Goal: Task Accomplishment & Management: Complete application form

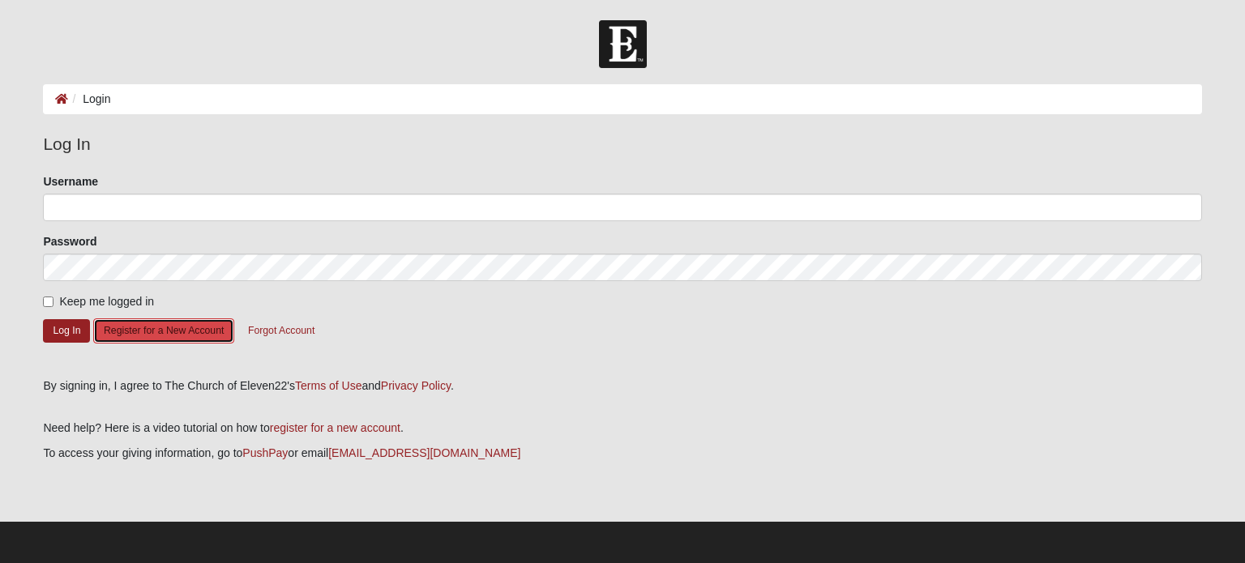
click at [184, 332] on button "Register for a New Account" at bounding box center [163, 331] width 141 height 25
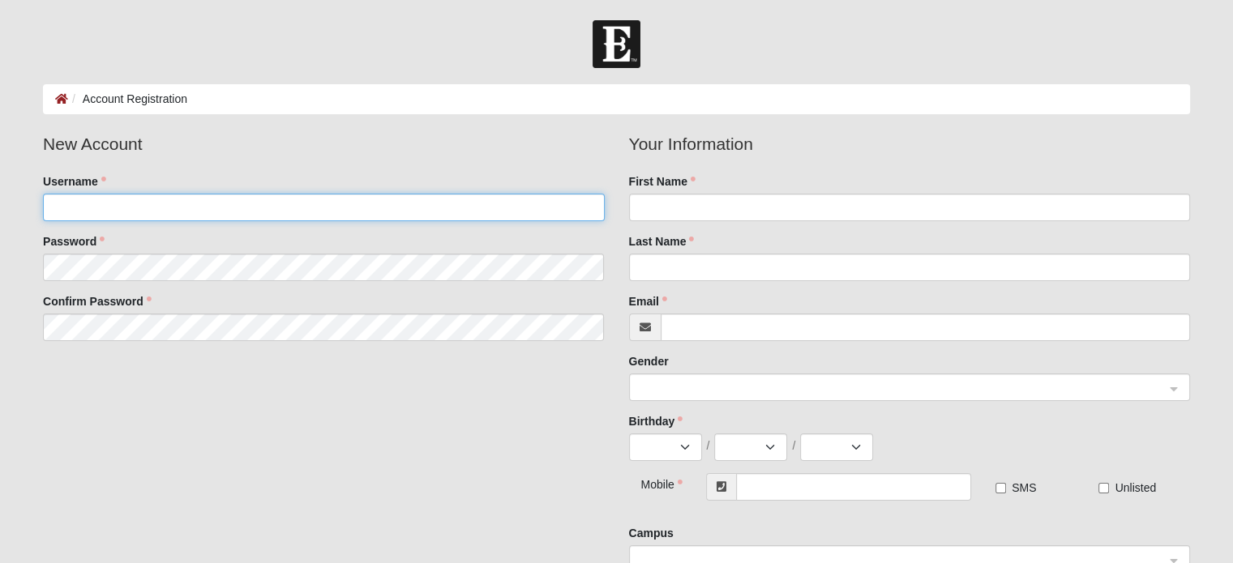
click at [96, 205] on input "Username" at bounding box center [323, 208] width 561 height 28
click at [161, 207] on input "Username" at bounding box center [323, 208] width 561 height 28
type input "VirginiaWilkes224"
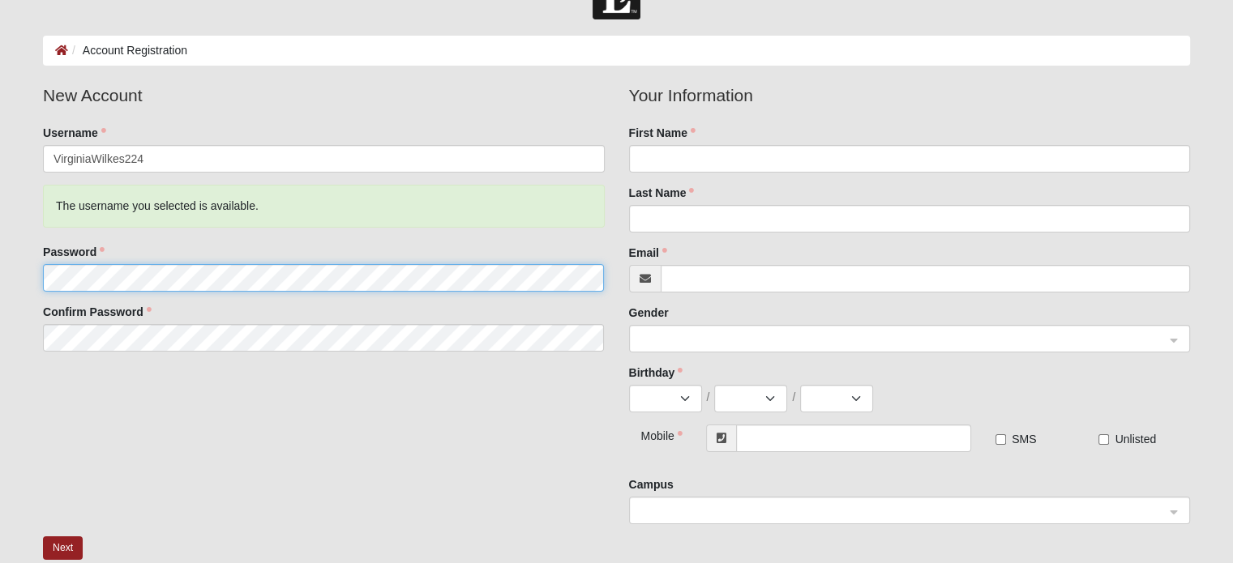
scroll to position [75, 0]
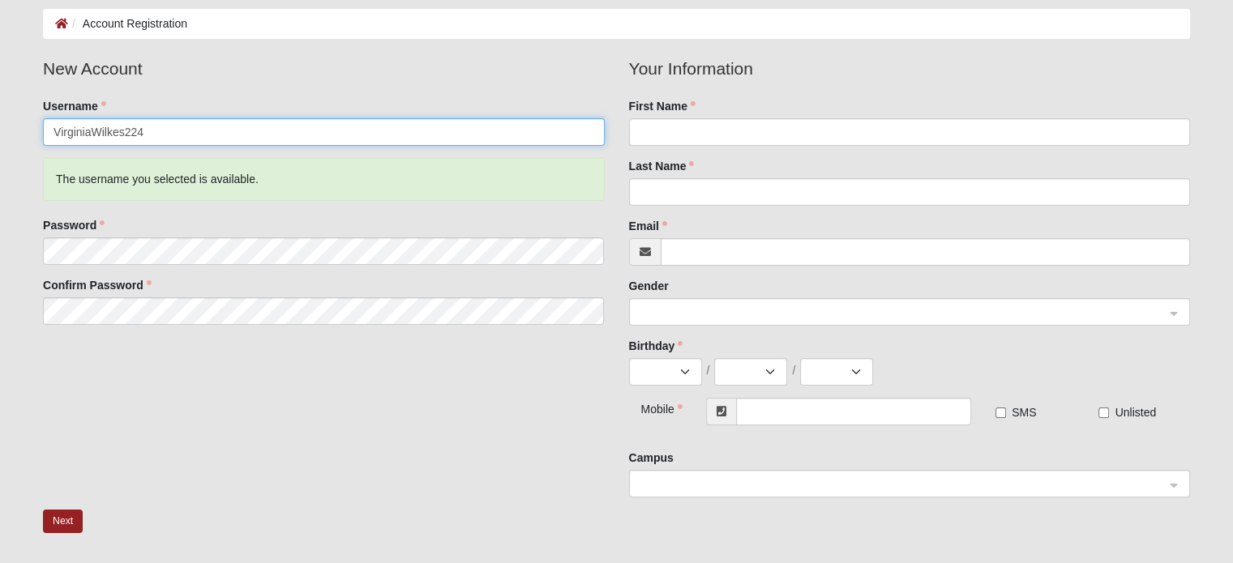
click at [232, 126] on input "VirginiaWilkes224" at bounding box center [323, 132] width 561 height 28
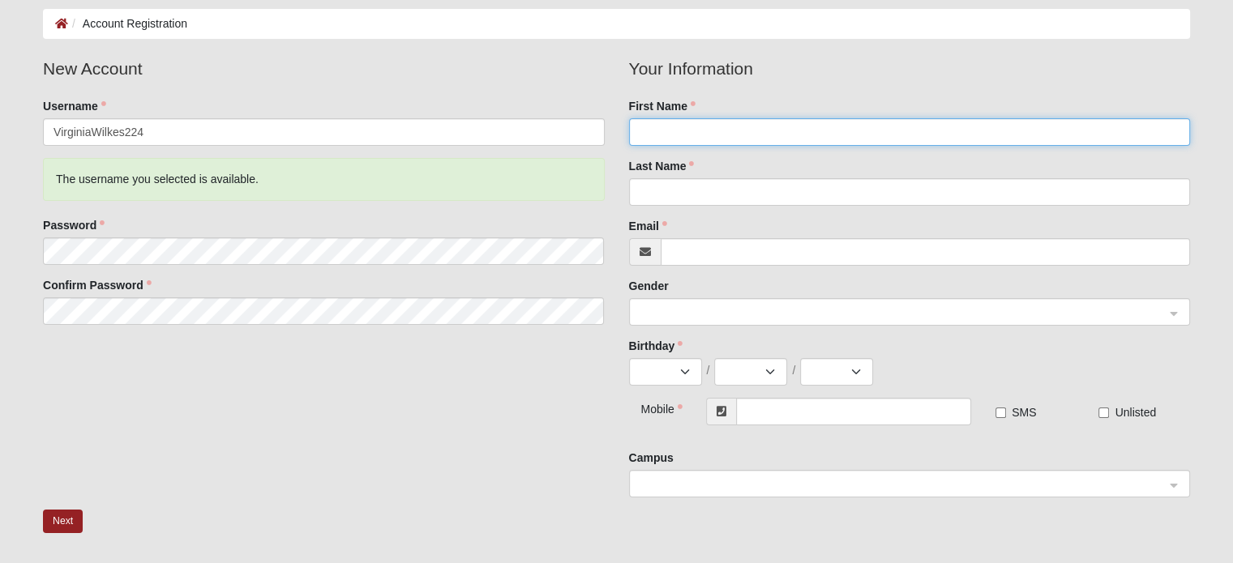
click at [687, 126] on input "First Name" at bounding box center [909, 132] width 561 height 28
type input "[US_STATE]"
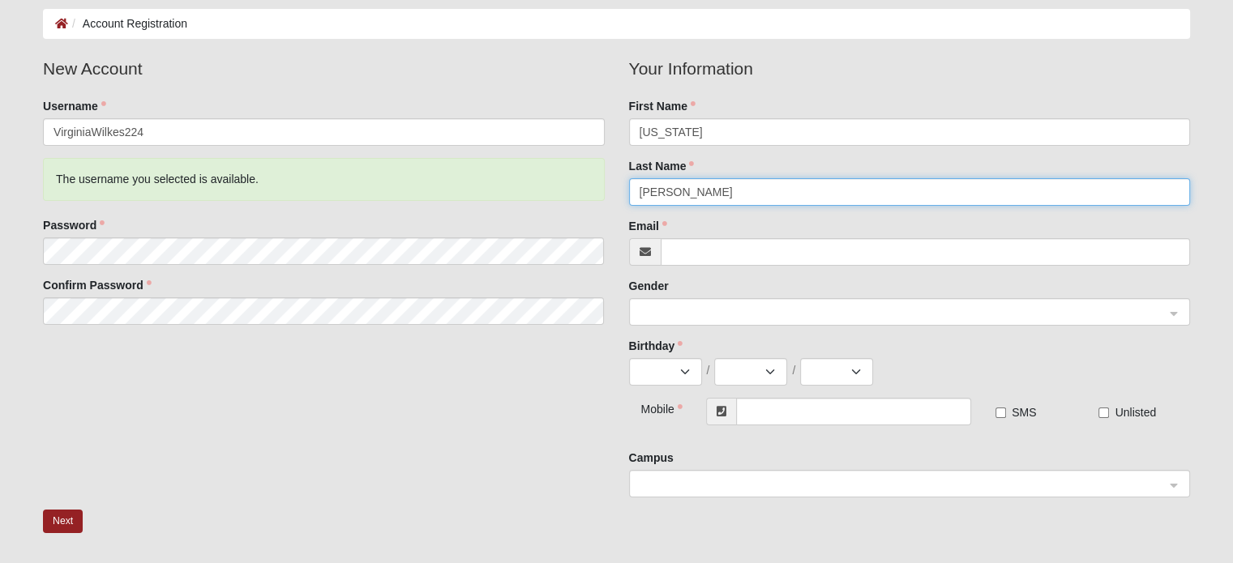
type input "[PERSON_NAME]"
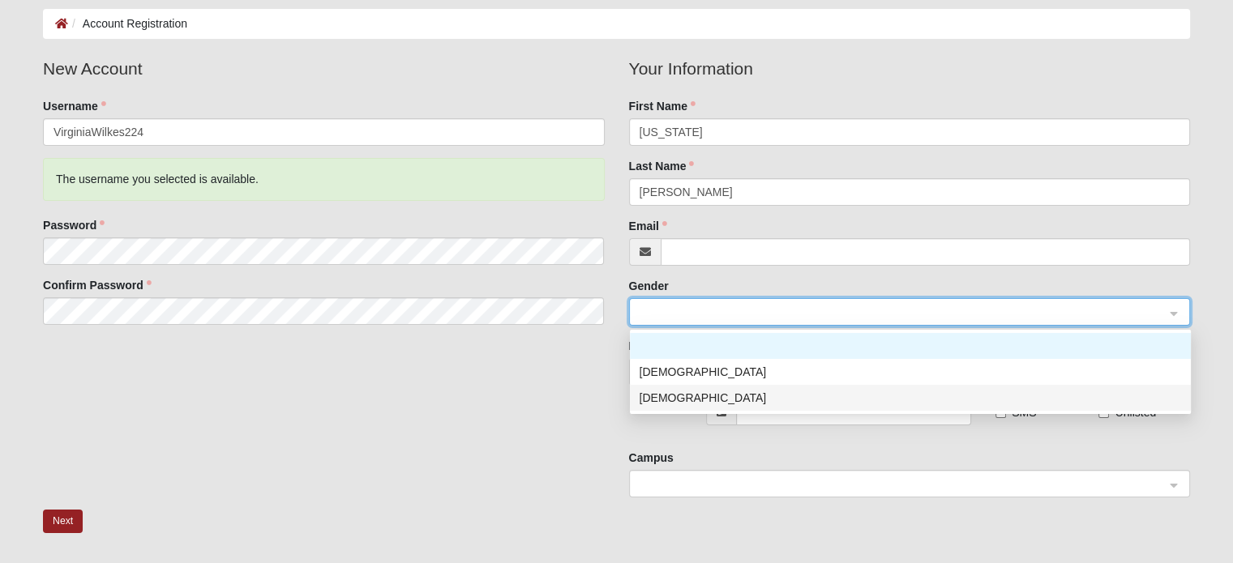
click at [702, 395] on div "[DEMOGRAPHIC_DATA]" at bounding box center [911, 398] width 542 height 18
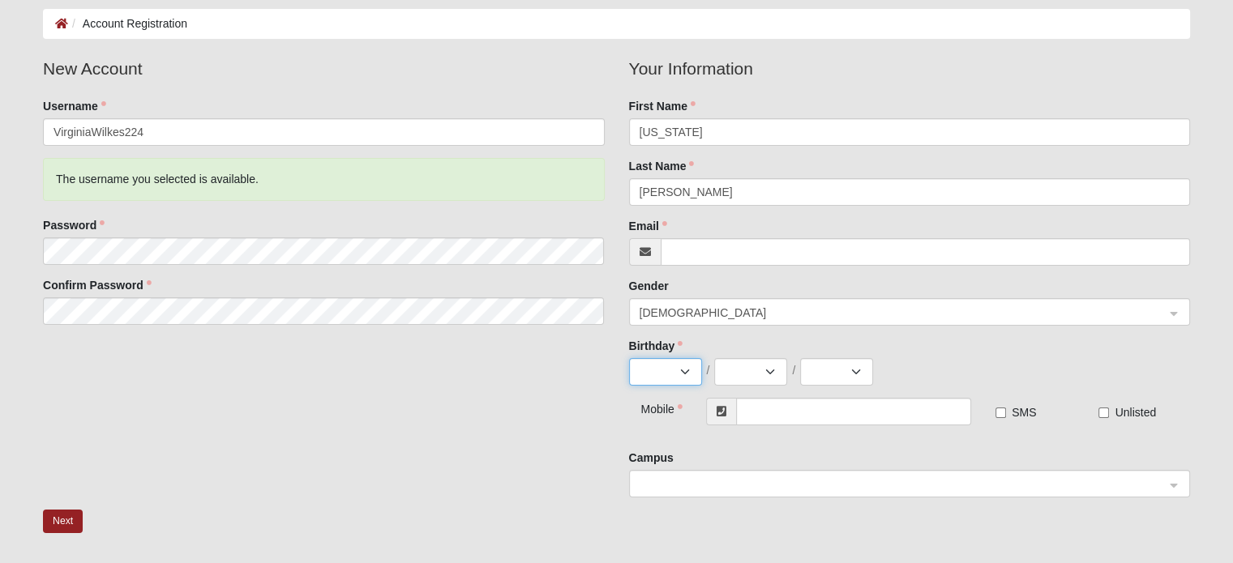
click at [658, 370] on select "Jan Feb Mar Apr May Jun [DATE] Aug Sep Oct Nov Dec" at bounding box center [665, 372] width 73 height 28
select select "2"
click at [629, 358] on select "Jan Feb Mar Apr May Jun [DATE] Aug Sep Oct Nov Dec" at bounding box center [665, 372] width 73 height 28
click at [731, 369] on select "1 2 3 4 5 6 7 8 9 10 11 12 13 14 15 16 17 18 19 20 21 22 23 24 25 26 27 28 29" at bounding box center [750, 372] width 73 height 28
select select "24"
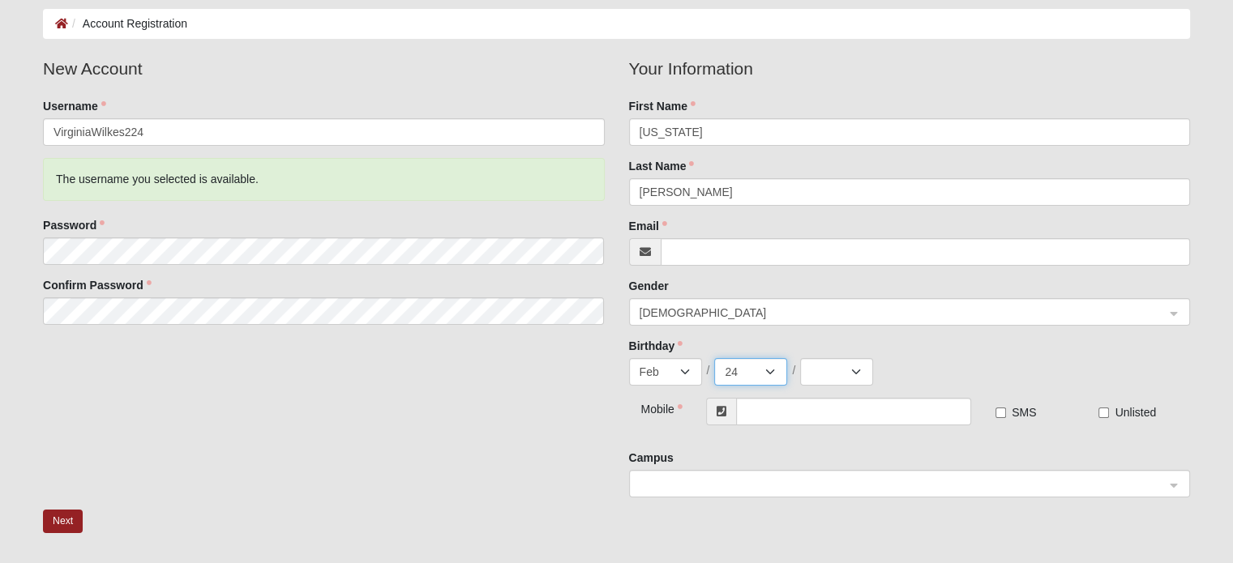
click at [714, 358] on select "1 2 3 4 5 6 7 8 9 10 11 12 13 14 15 16 17 18 19 20 21 22 23 24 25 26 27 28 29" at bounding box center [750, 372] width 73 height 28
click at [840, 376] on select "2025 2024 2023 2022 2021 2020 2019 2018 2017 2016 2015 2014 2013 2012 2011 2010…" at bounding box center [836, 372] width 73 height 28
select select "1995"
click at [800, 358] on select "2025 2024 2023 2022 2021 2020 2019 2018 2017 2016 2015 2014 2013 2012 2011 2010…" at bounding box center [836, 372] width 73 height 28
click at [892, 399] on input "text" at bounding box center [853, 412] width 235 height 28
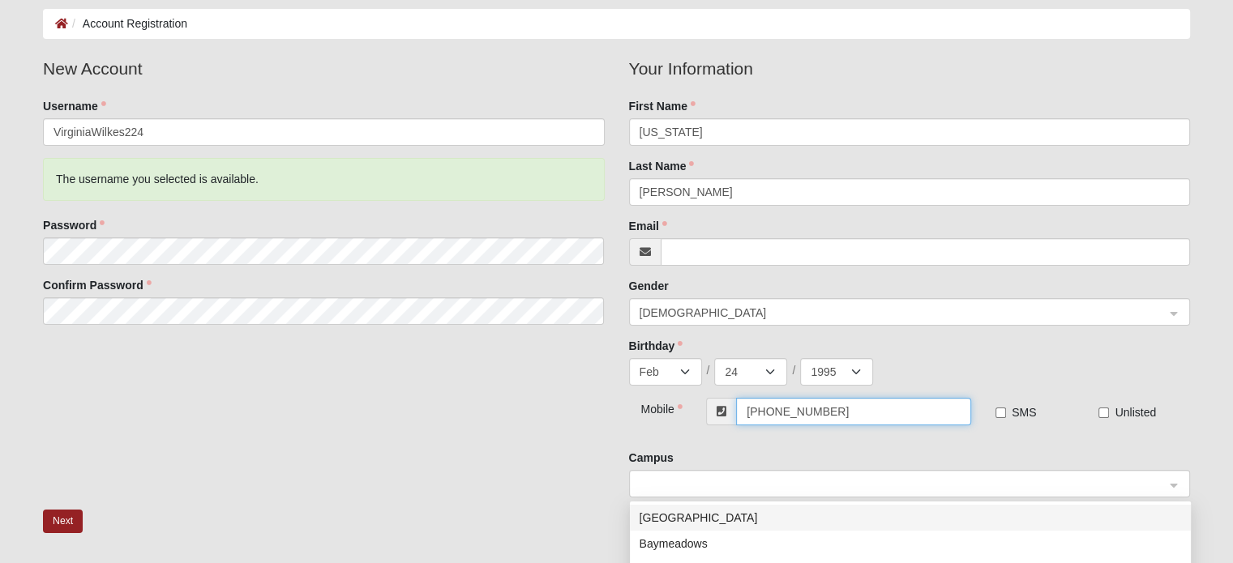
click at [761, 481] on span at bounding box center [902, 485] width 525 height 18
type input "[PHONE_NUMBER]"
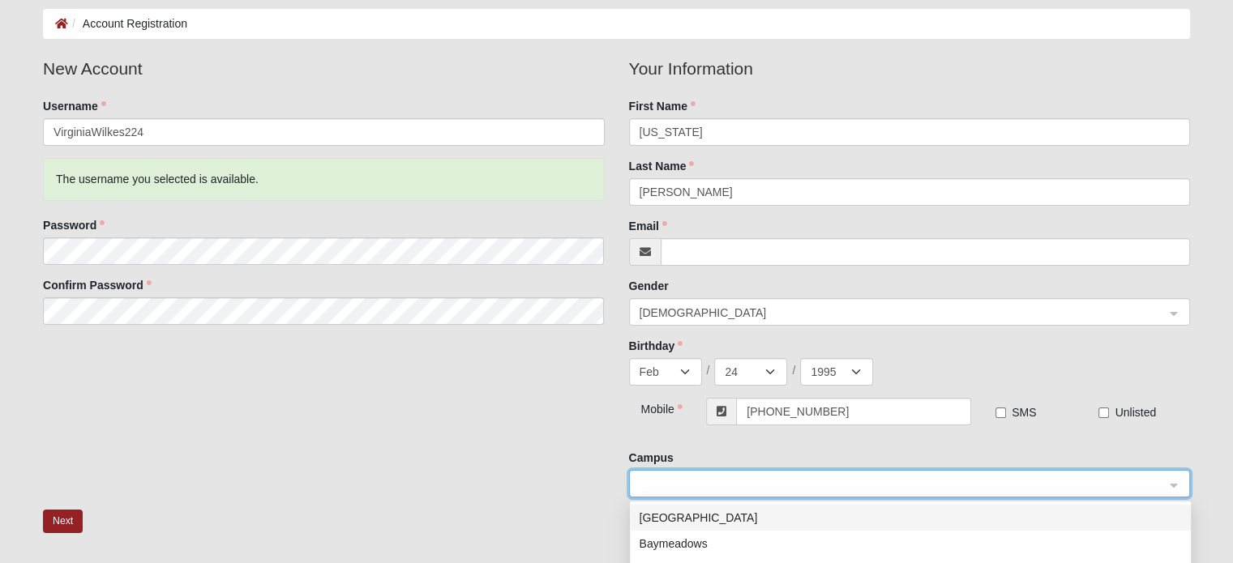
click at [754, 510] on div "[GEOGRAPHIC_DATA]" at bounding box center [911, 518] width 542 height 18
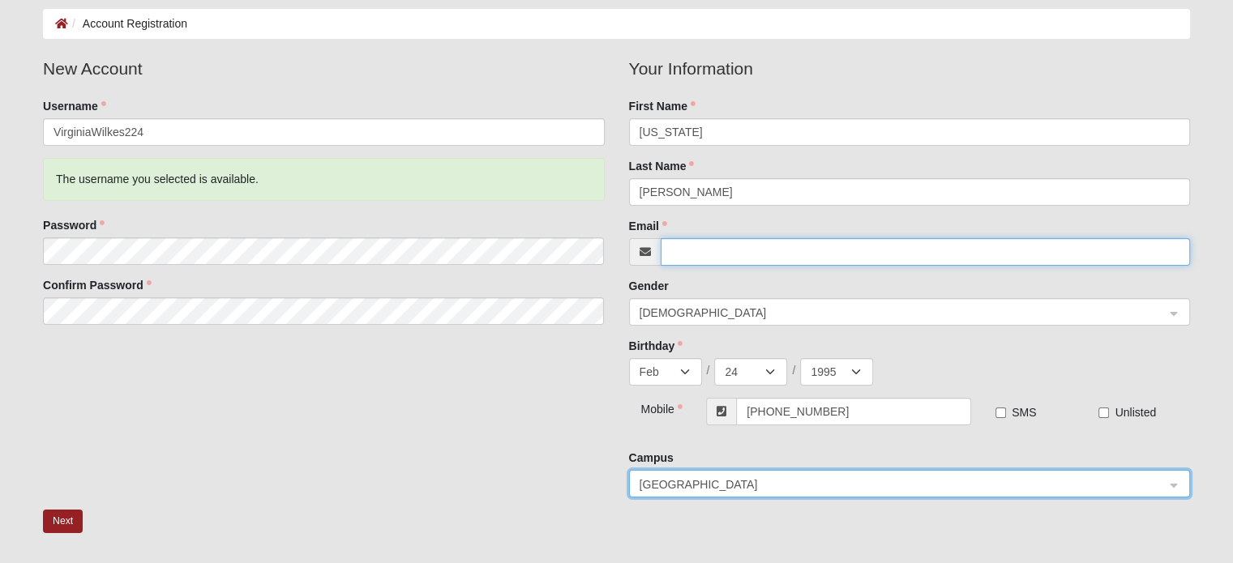
click at [688, 248] on input "Email" at bounding box center [925, 252] width 529 height 28
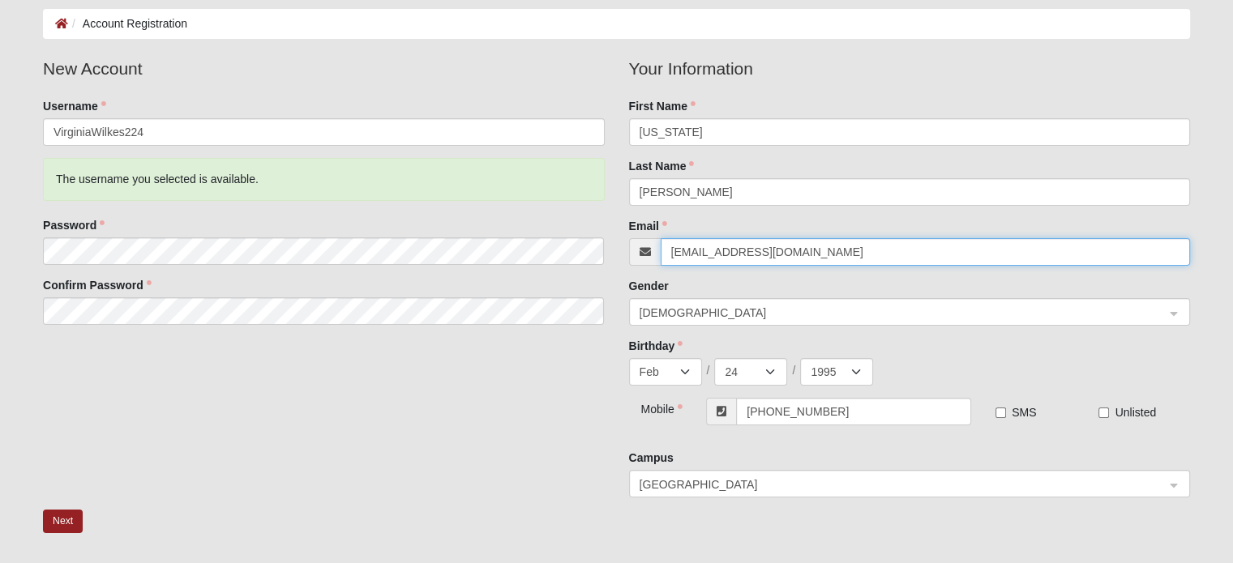
type input "[EMAIL_ADDRESS][DOMAIN_NAME]"
